Goal: Information Seeking & Learning: Understand process/instructions

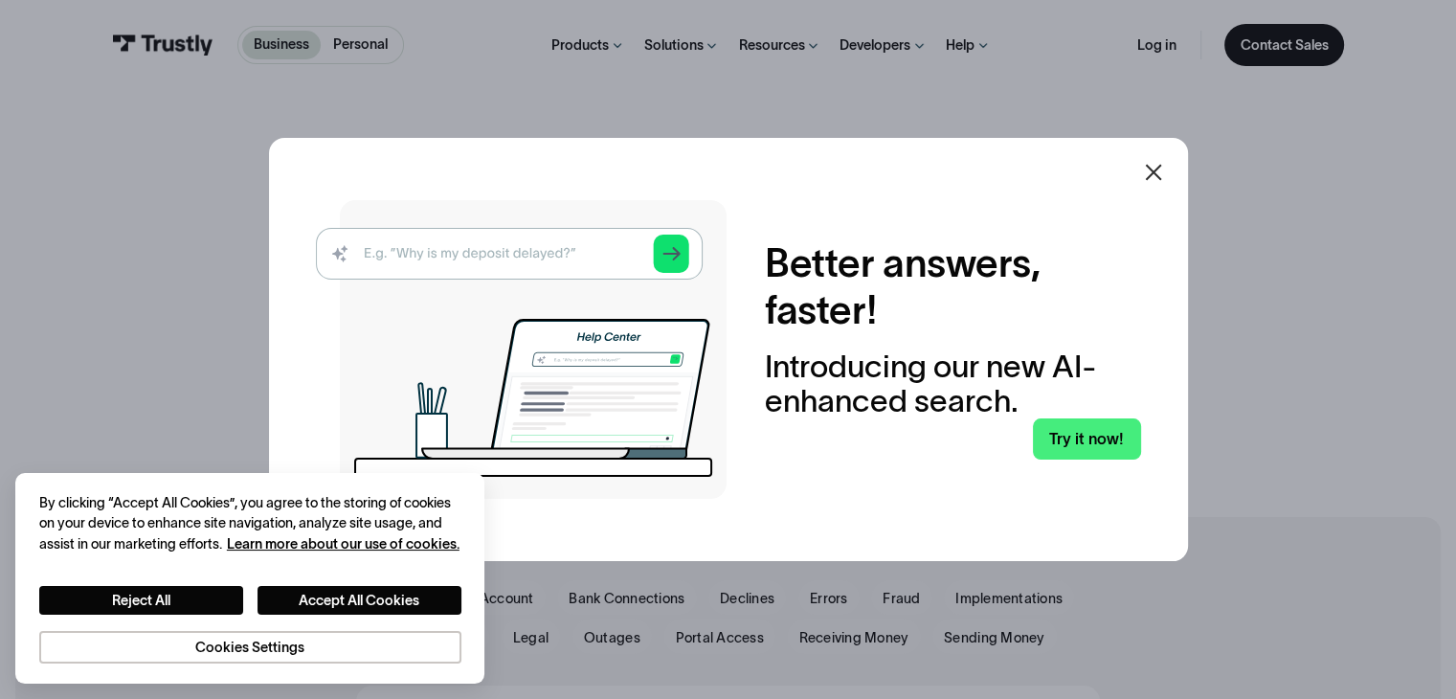
click at [1156, 177] on icon at bounding box center [1153, 172] width 16 height 16
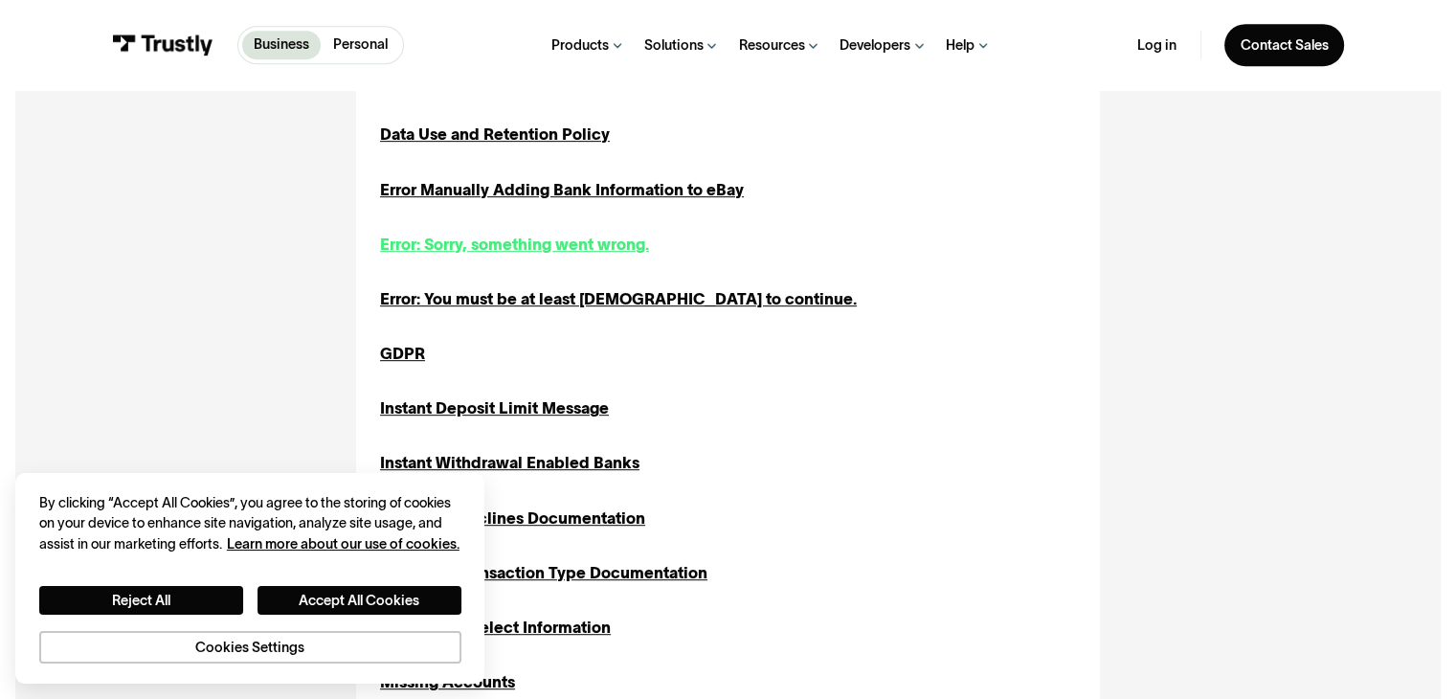
scroll to position [919, 0]
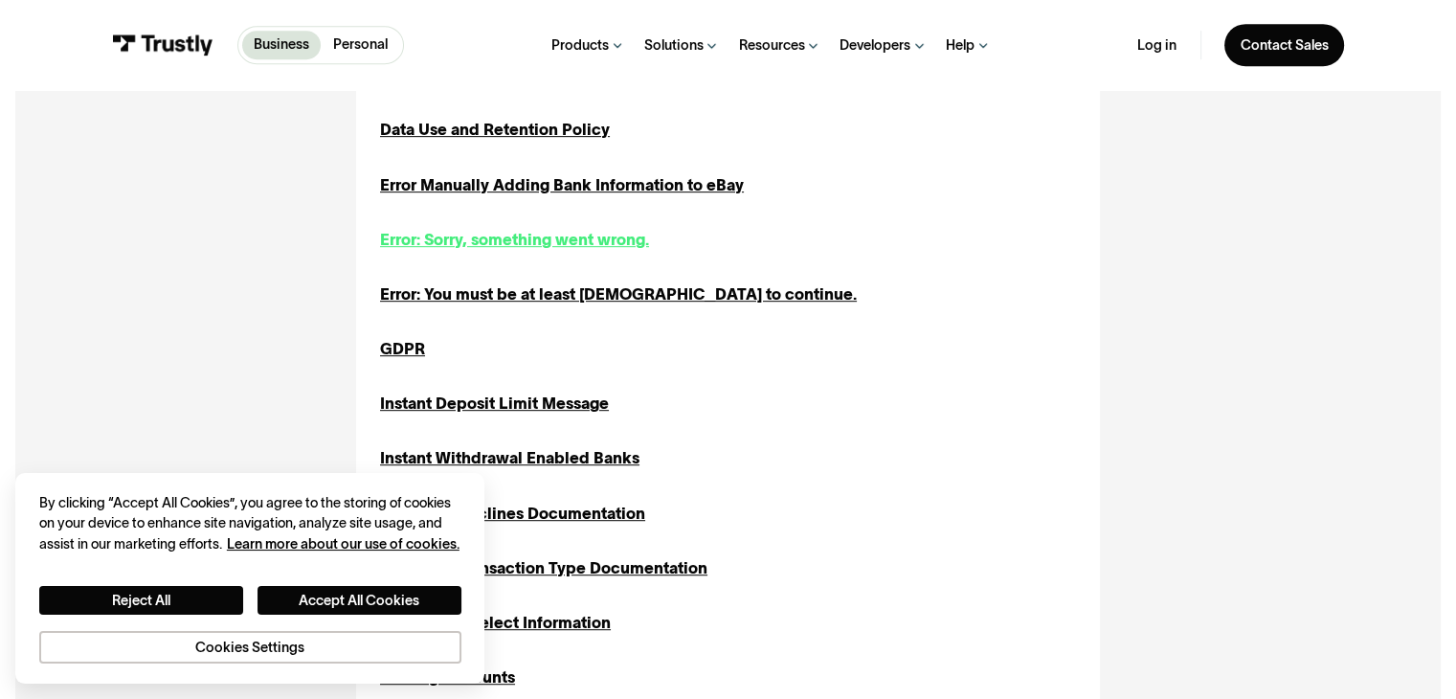
click at [593, 252] on div "Error: Sorry, something went wrong." at bounding box center [514, 240] width 269 height 24
